Goal: Task Accomplishment & Management: Manage account settings

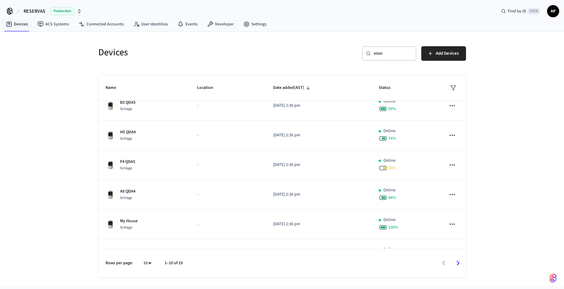
scroll to position [121, 0]
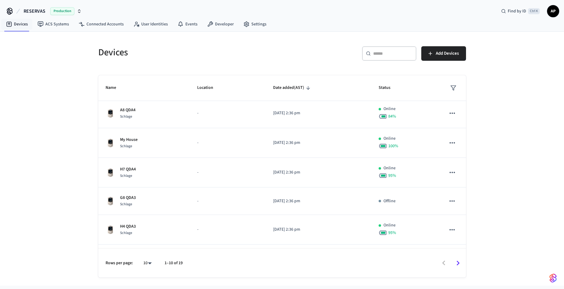
click at [143, 260] on body "RESERVAS Production Find by ID Ctrl K AP Devices ACS Systems Connected Accounts…" at bounding box center [282, 143] width 564 height 286
click at [150, 270] on li "All" at bounding box center [145, 271] width 16 height 16
type input "**"
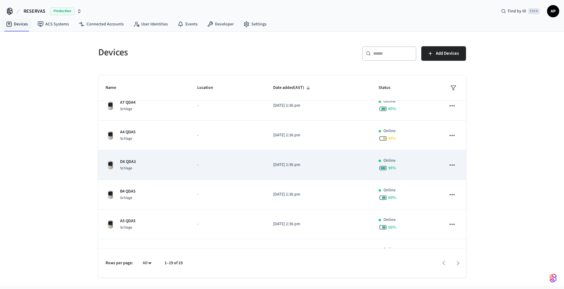
scroll to position [414, 0]
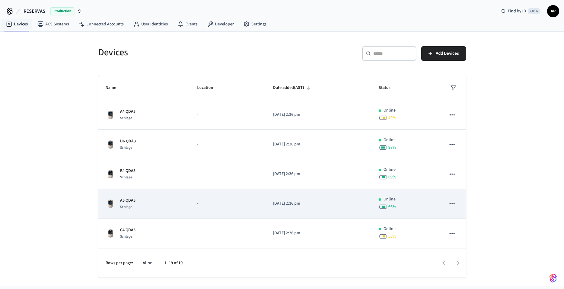
click at [135, 202] on p "A5 QDA5" at bounding box center [127, 200] width 15 height 6
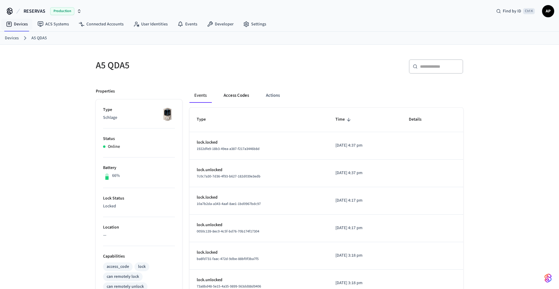
click at [239, 93] on button "Access Codes" at bounding box center [236, 95] width 35 height 15
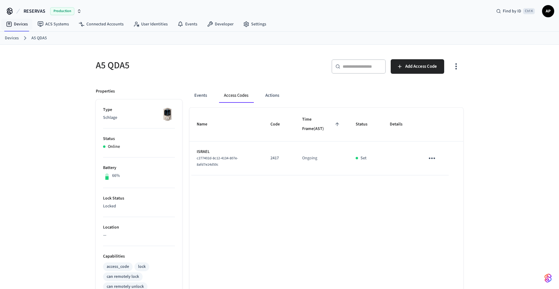
click at [435, 160] on icon "sticky table" at bounding box center [432, 158] width 9 height 9
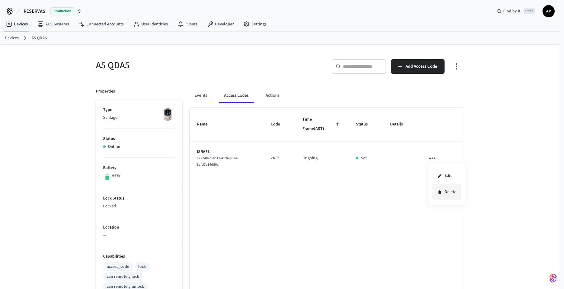
click at [441, 192] on icon at bounding box center [439, 192] width 5 height 5
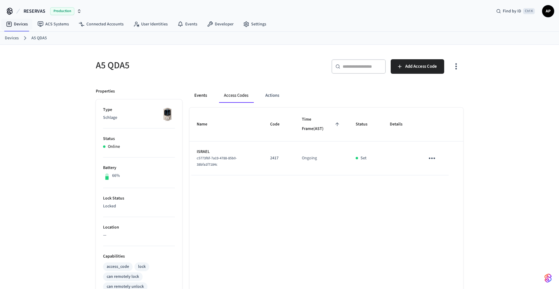
click at [206, 92] on button "Events" at bounding box center [201, 95] width 22 height 15
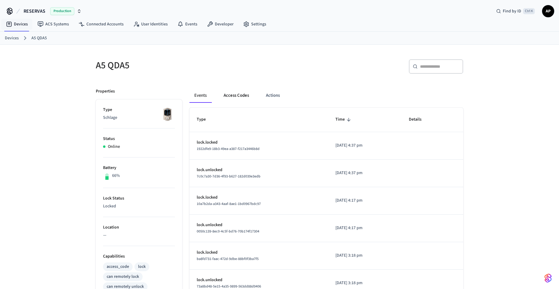
click at [231, 92] on button "Access Codes" at bounding box center [236, 95] width 35 height 15
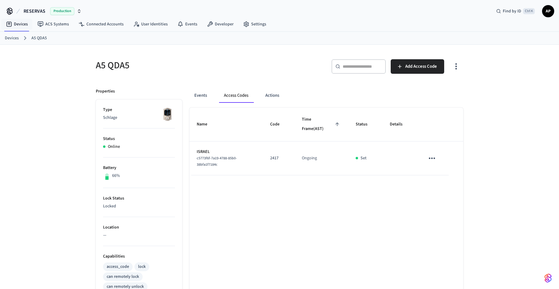
click at [430, 158] on icon "sticky table" at bounding box center [432, 159] width 6 height 2
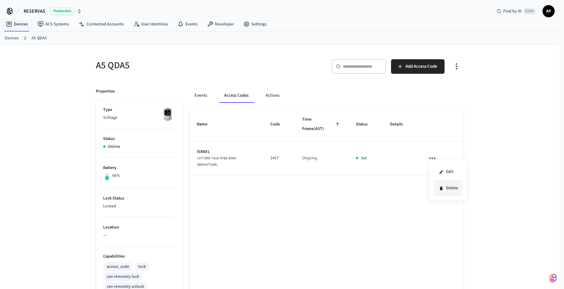
click at [438, 186] on li "Delete" at bounding box center [448, 188] width 29 height 16
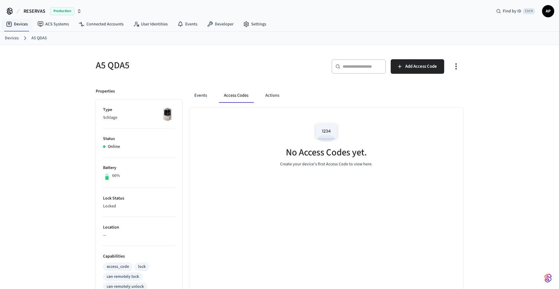
click at [13, 35] on link "Devices" at bounding box center [12, 38] width 14 height 6
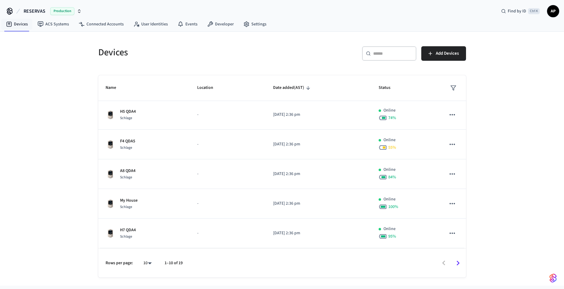
scroll to position [121, 0]
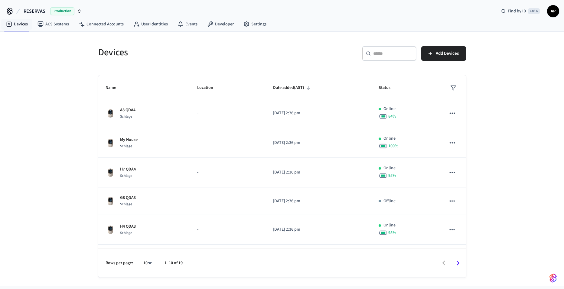
click at [150, 259] on body "RESERVAS Production Find by ID Ctrl K AP Devices ACS Systems Connected Accounts…" at bounding box center [282, 143] width 564 height 286
click at [146, 270] on li "All" at bounding box center [145, 271] width 16 height 16
type input "**"
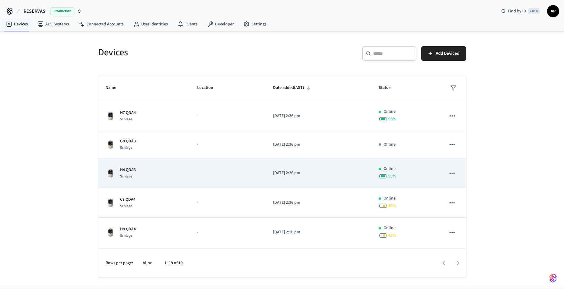
scroll to position [181, 0]
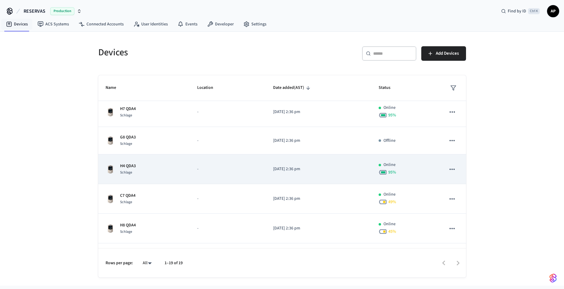
click at [138, 168] on div "H4 QDA3 Schlage" at bounding box center [144, 169] width 77 height 13
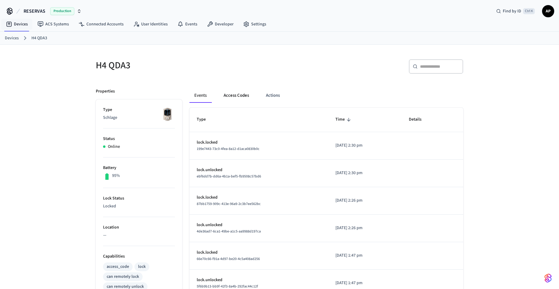
click at [239, 96] on button "Access Codes" at bounding box center [236, 95] width 35 height 15
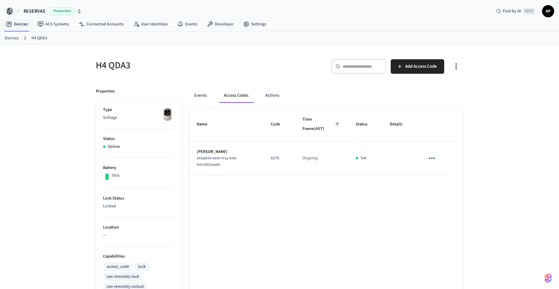
click at [433, 156] on icon "sticky table" at bounding box center [432, 158] width 9 height 9
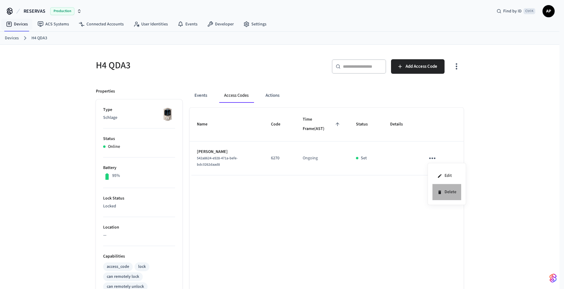
click at [441, 191] on icon at bounding box center [439, 192] width 5 height 5
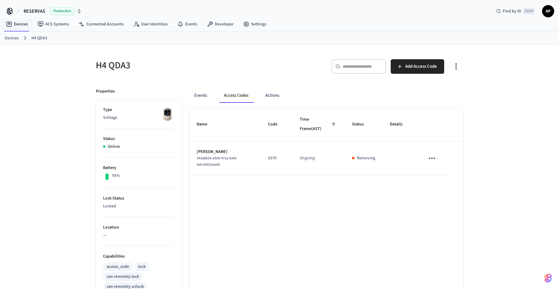
click at [12, 36] on link "Devices" at bounding box center [12, 38] width 14 height 6
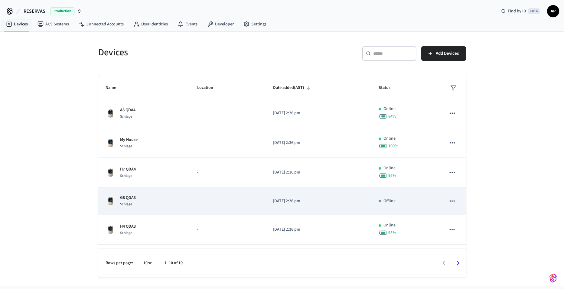
scroll to position [147, 0]
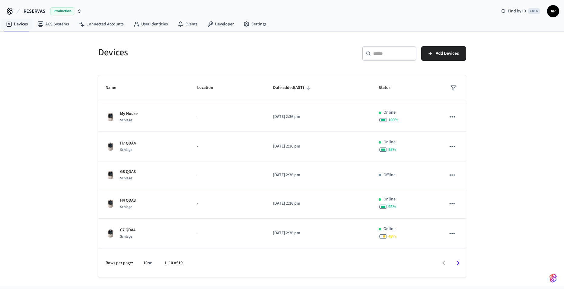
click at [149, 262] on body "RESERVAS Production Find by ID Ctrl K AP Devices ACS Systems Connected Accounts…" at bounding box center [282, 143] width 564 height 286
click at [145, 271] on li "All" at bounding box center [145, 271] width 16 height 16
type input "**"
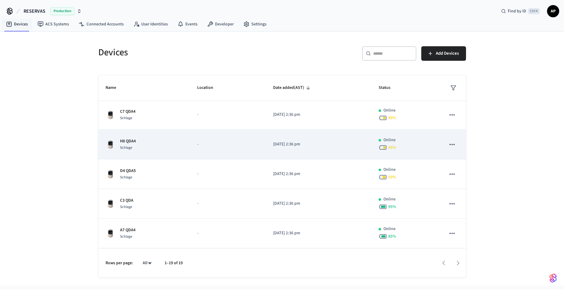
scroll to position [268, 0]
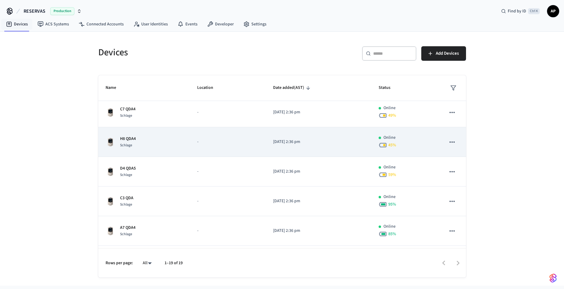
click at [141, 141] on div "H8 QDA4 Schlage" at bounding box center [144, 142] width 77 height 13
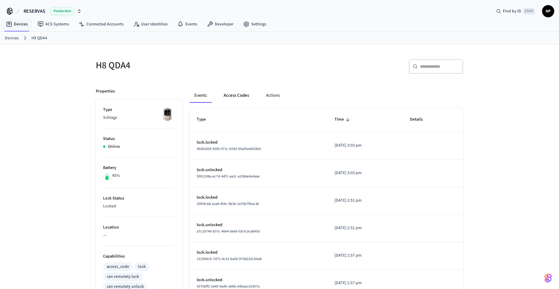
click at [232, 94] on button "Access Codes" at bounding box center [236, 95] width 35 height 15
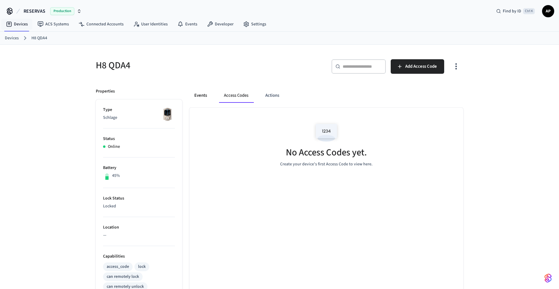
click at [207, 92] on button "Events" at bounding box center [201, 95] width 22 height 15
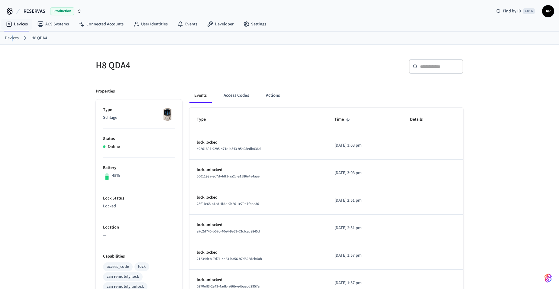
click at [12, 37] on link "Devices" at bounding box center [12, 38] width 14 height 6
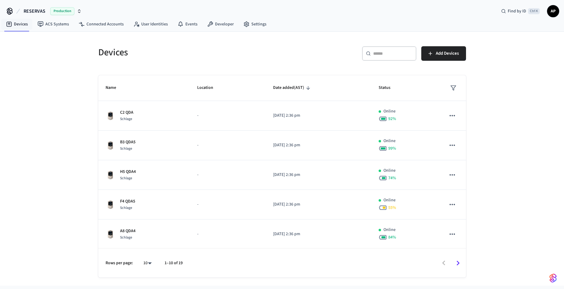
click at [147, 264] on body "RESERVAS Production Find by ID Ctrl K AP Devices ACS Systems Connected Accounts…" at bounding box center [282, 143] width 564 height 286
click at [141, 271] on li "All" at bounding box center [145, 271] width 16 height 16
type input "**"
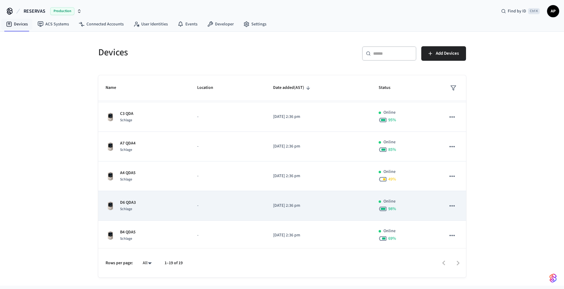
scroll to position [363, 0]
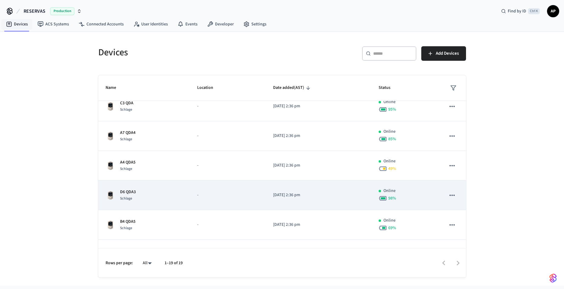
click at [140, 193] on div "D6 QDA3 Schlage" at bounding box center [144, 195] width 77 height 13
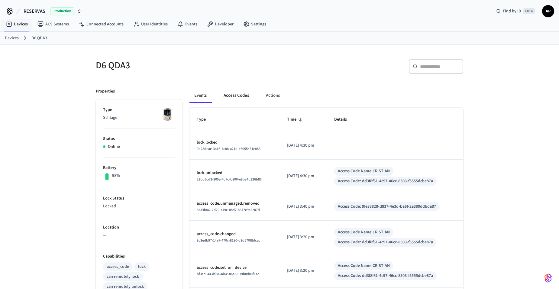
click at [229, 96] on button "Access Codes" at bounding box center [236, 95] width 35 height 15
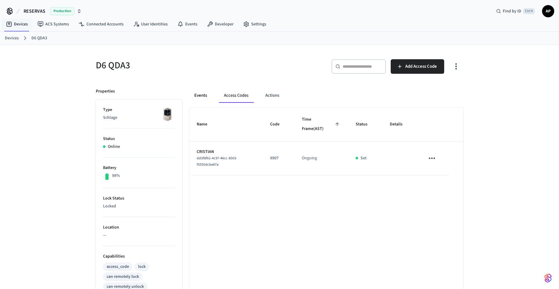
click at [203, 96] on button "Events" at bounding box center [201, 95] width 22 height 15
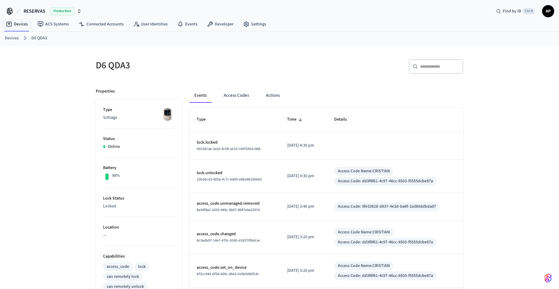
click at [12, 39] on link "Devices" at bounding box center [12, 38] width 14 height 6
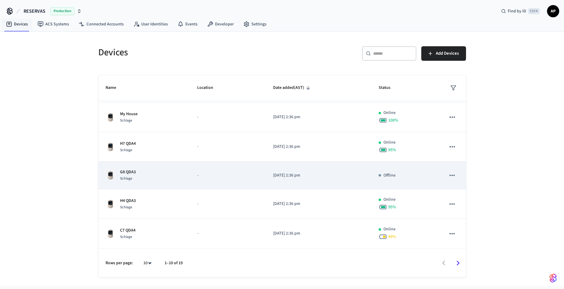
scroll to position [147, 0]
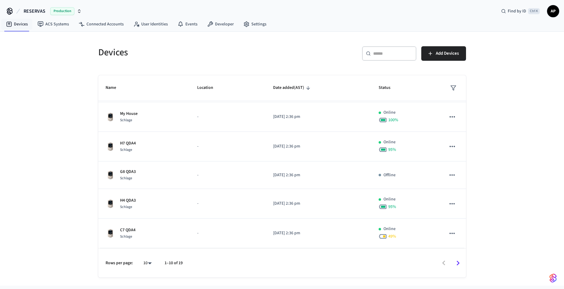
click at [145, 259] on body "RESERVAS Production Find by ID Ctrl K AP Devices ACS Systems Connected Accounts…" at bounding box center [282, 143] width 564 height 286
click at [146, 269] on li "All" at bounding box center [145, 271] width 16 height 16
type input "**"
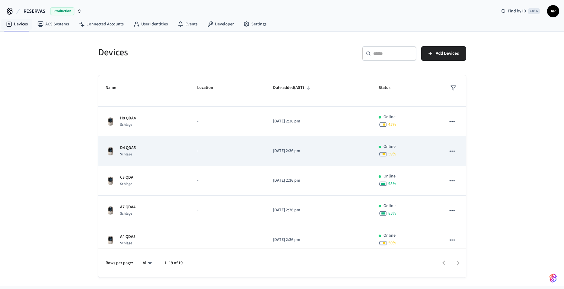
scroll to position [298, 0]
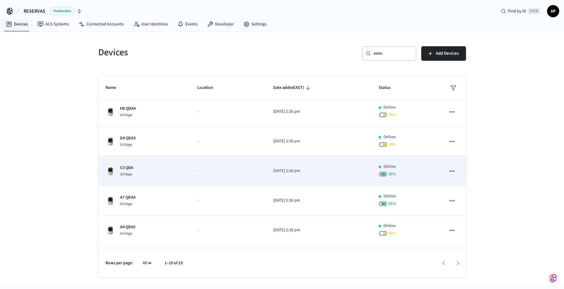
click at [133, 174] on div "Schlage" at bounding box center [126, 174] width 13 height 6
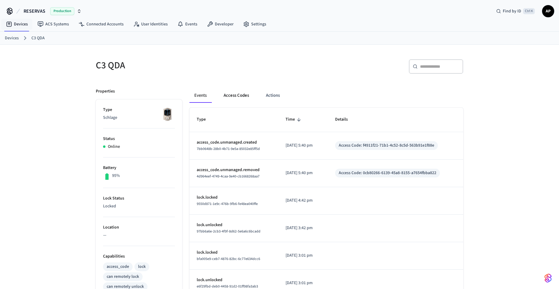
click at [242, 99] on button "Access Codes" at bounding box center [236, 95] width 35 height 15
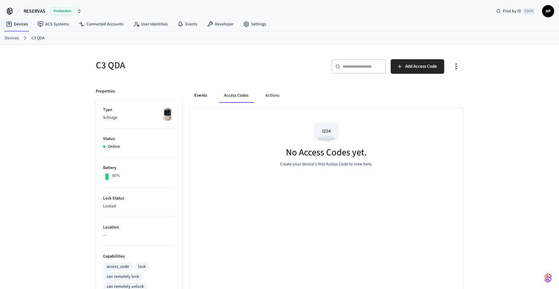
click at [205, 96] on button "Events" at bounding box center [201, 95] width 22 height 15
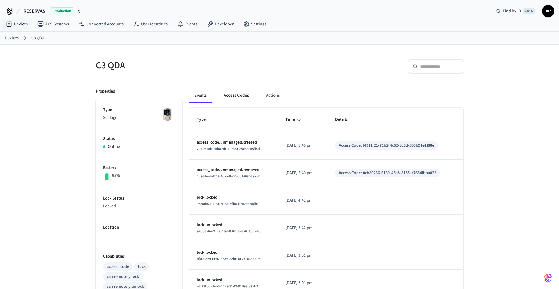
click at [232, 96] on button "Access Codes" at bounding box center [236, 95] width 35 height 15
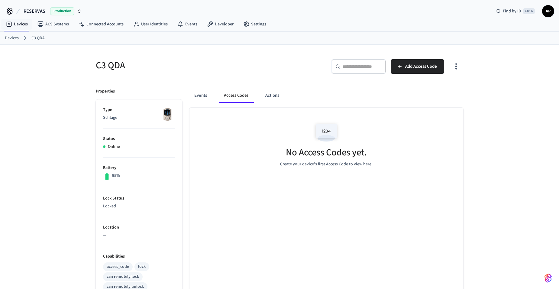
click at [11, 37] on link "Devices" at bounding box center [12, 38] width 14 height 6
